Goal: Task Accomplishment & Management: Manage account settings

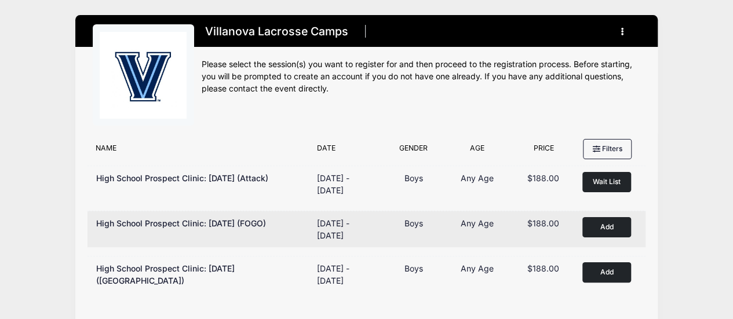
click at [591, 239] on div "Remove Add to Cart" at bounding box center [609, 229] width 66 height 24
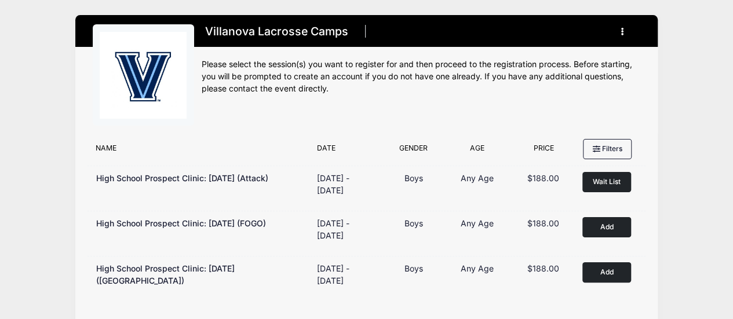
scroll to position [39, 0]
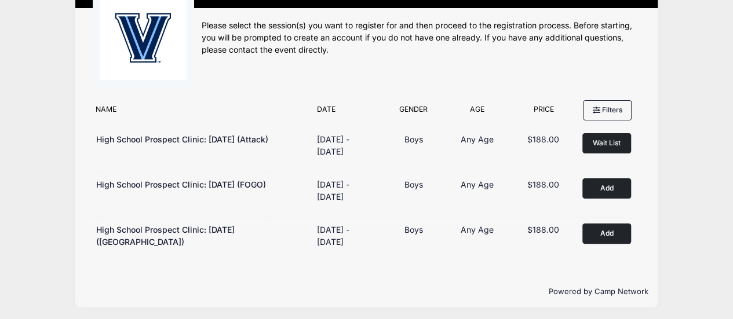
click at [729, 78] on div "Villanova Lacrosse Camps Register My Account Logout" at bounding box center [366, 141] width 733 height 361
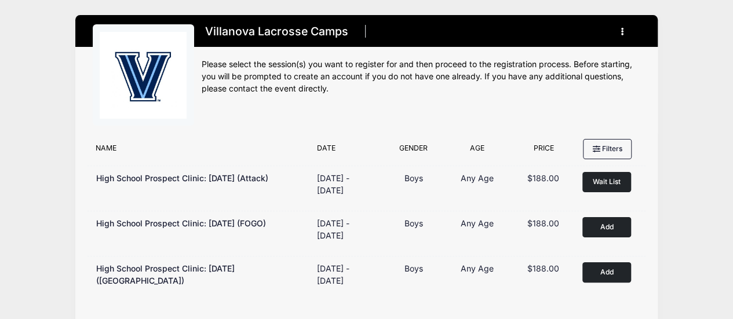
scroll to position [0, 0]
click at [622, 32] on icon "button" at bounding box center [625, 32] width 9 height 0
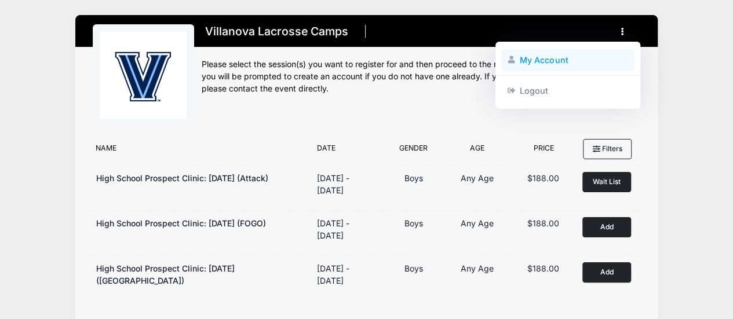
click at [582, 59] on link "My Account" at bounding box center [568, 60] width 134 height 22
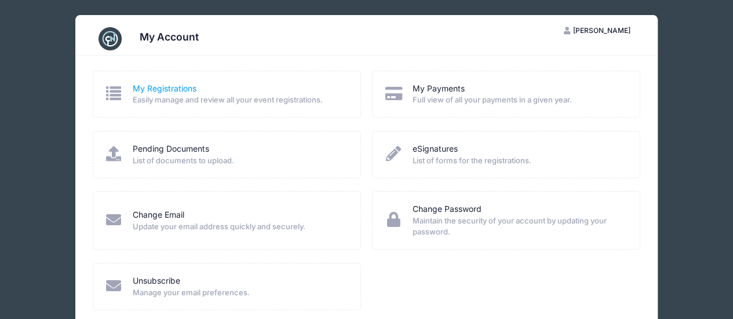
click at [173, 83] on link "My Registrations" at bounding box center [165, 89] width 64 height 12
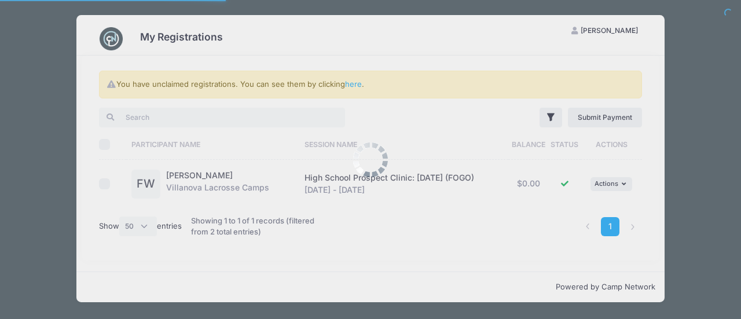
select select "50"
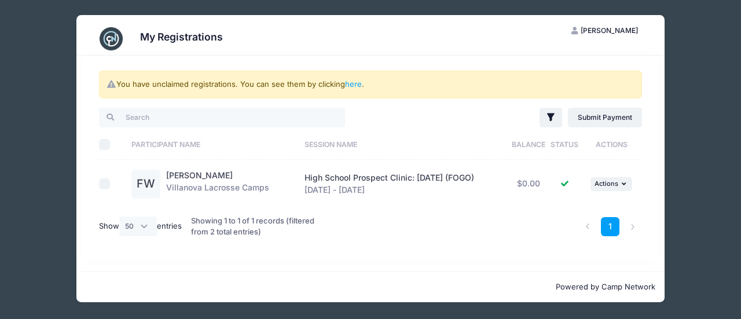
click at [628, 32] on span "[PERSON_NAME]" at bounding box center [609, 30] width 57 height 9
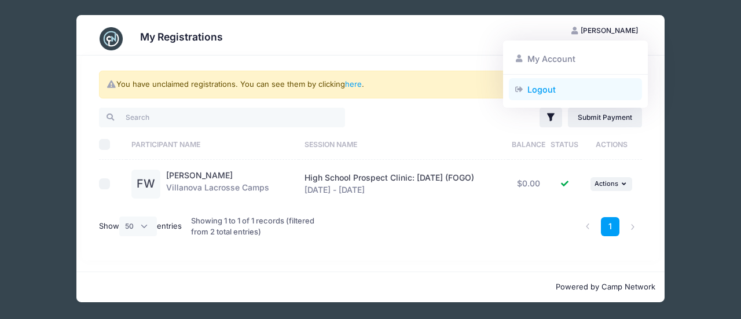
click at [539, 94] on link "Logout" at bounding box center [576, 89] width 134 height 22
